Goal: Find specific page/section: Find specific page/section

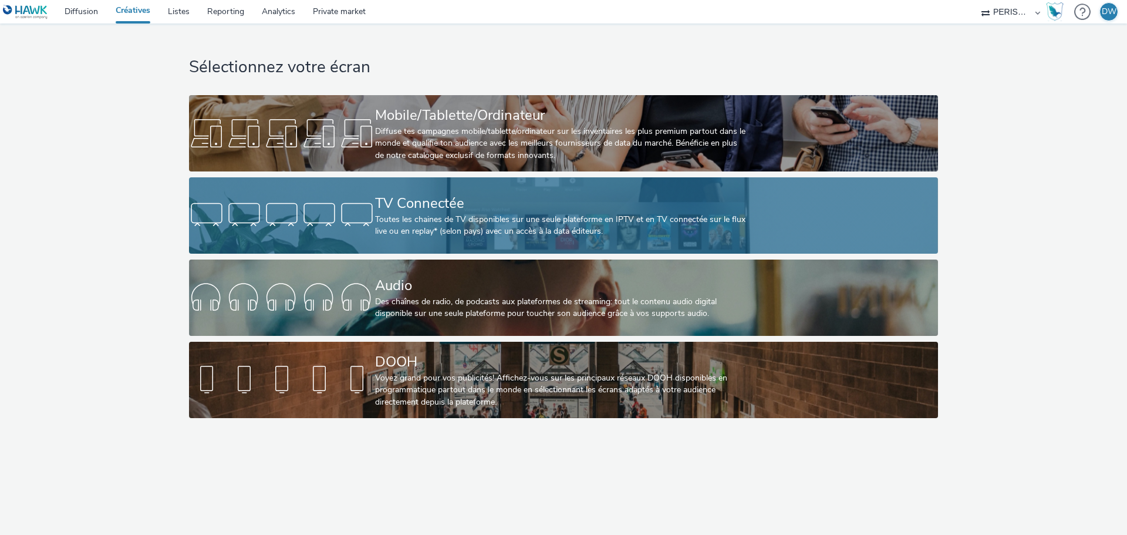
click at [474, 207] on div "TV Connectée" at bounding box center [561, 203] width 372 height 21
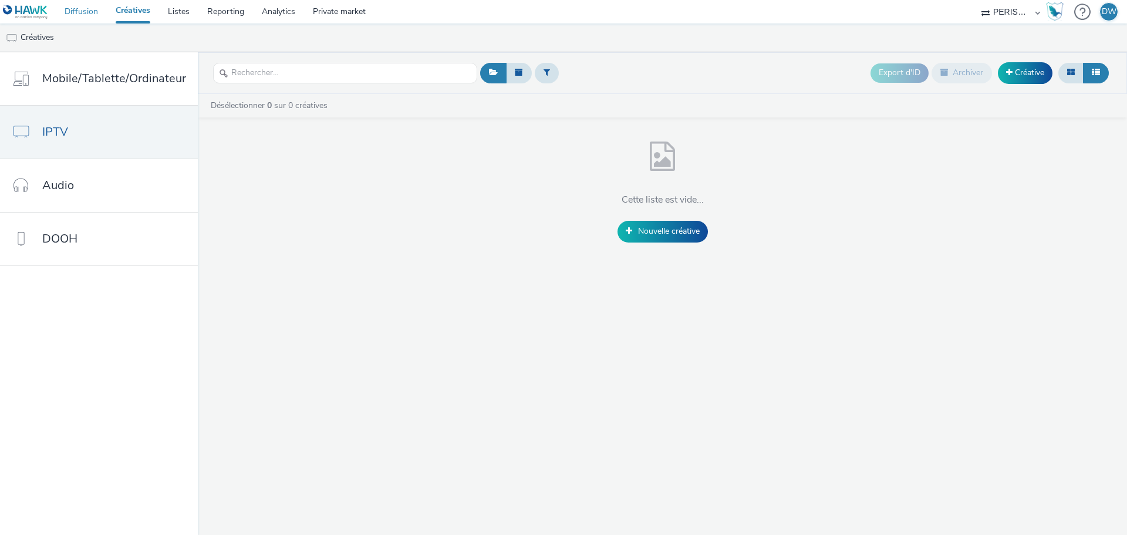
click at [92, 19] on link "Diffusion" at bounding box center [81, 11] width 51 height 23
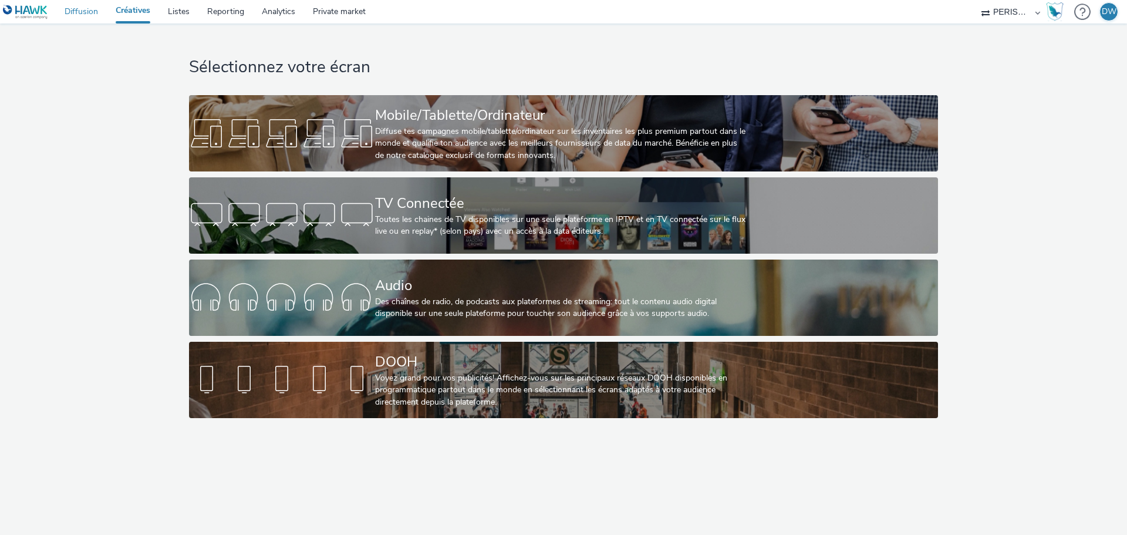
click at [74, 8] on link "Diffusion" at bounding box center [81, 11] width 51 height 23
